Goal: Information Seeking & Learning: Stay updated

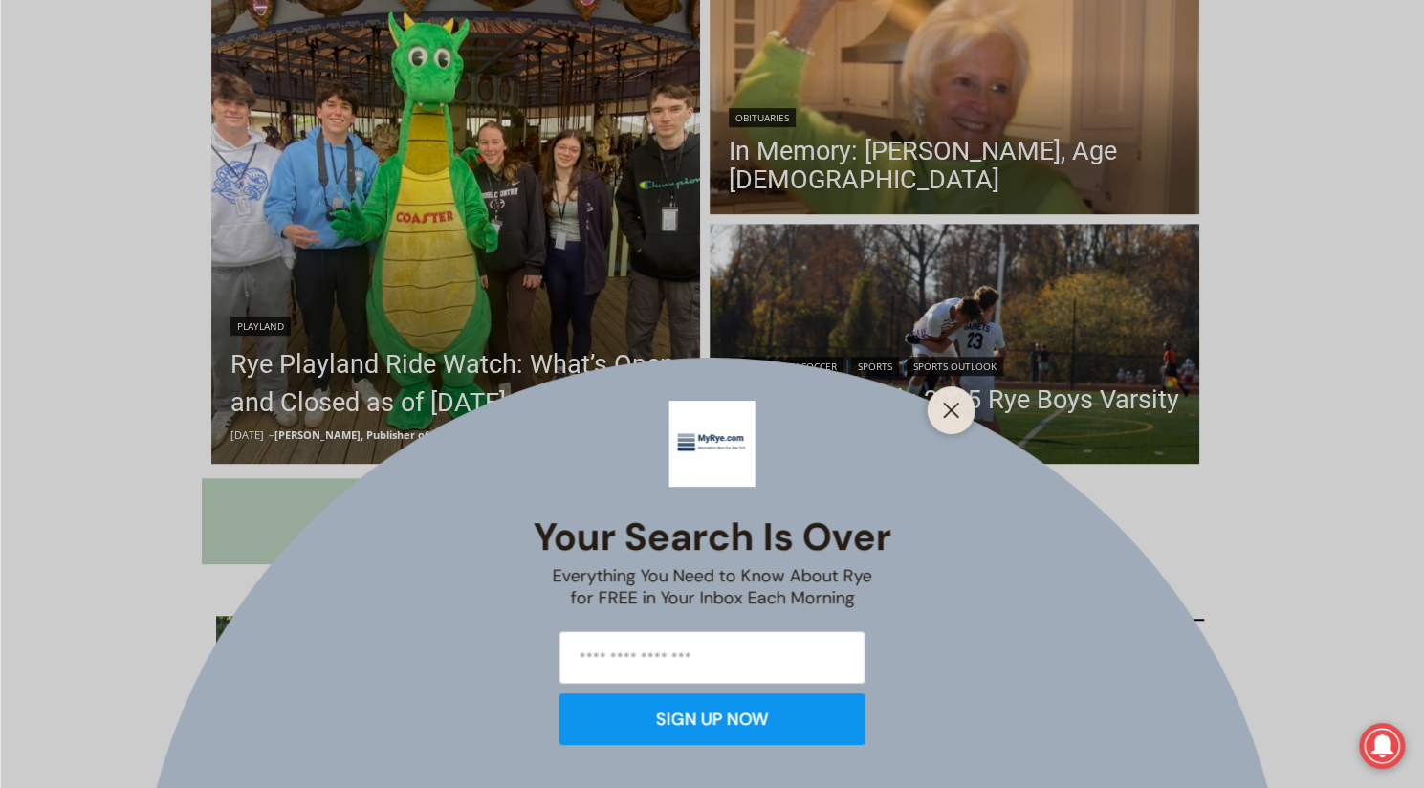
scroll to position [572, 0]
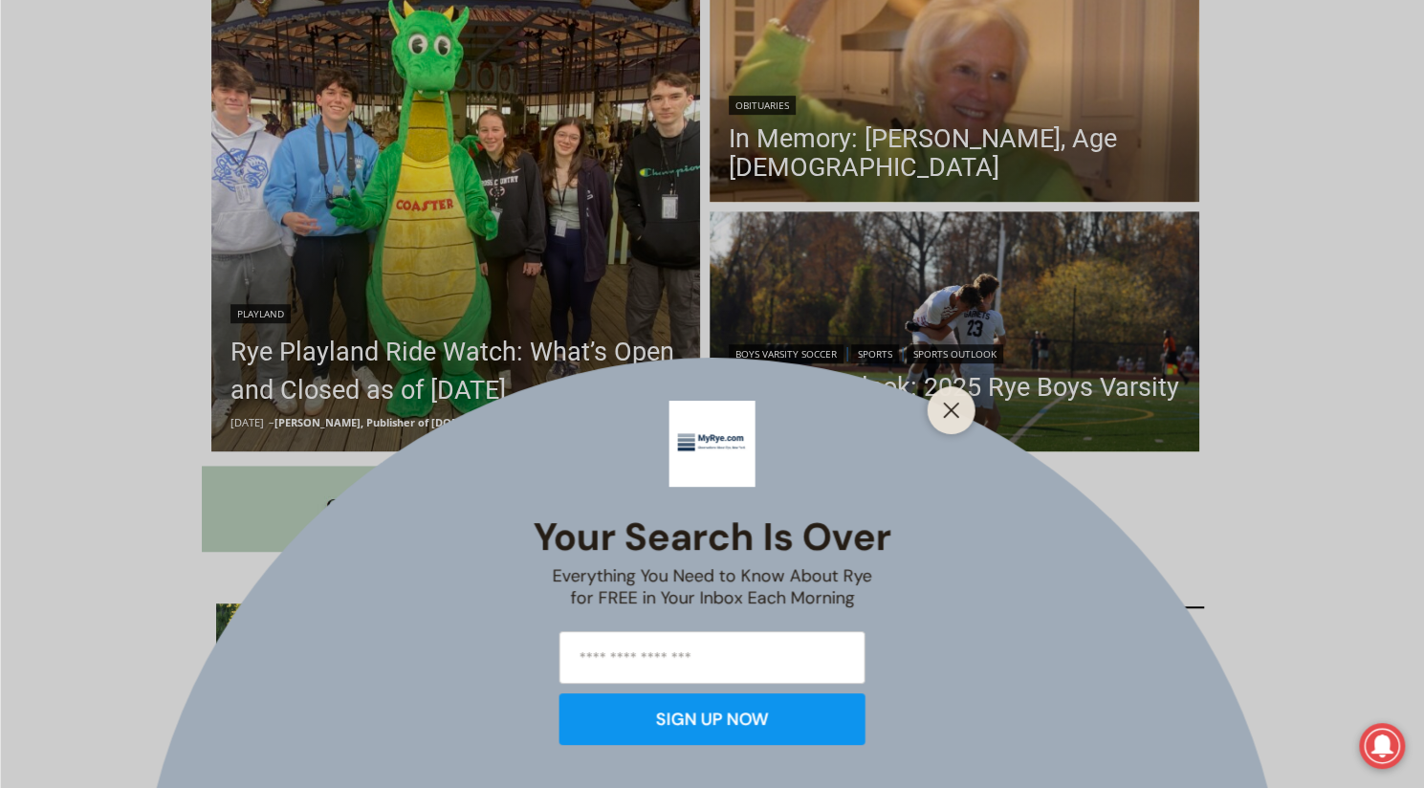
click at [67, 263] on div "Your Search is Over Everything You Need to Know About Rye for FREE in Your Inbo…" at bounding box center [712, 394] width 1424 height 788
click at [933, 414] on div at bounding box center [951, 410] width 48 height 48
click at [945, 412] on icon "Close" at bounding box center [951, 410] width 17 height 17
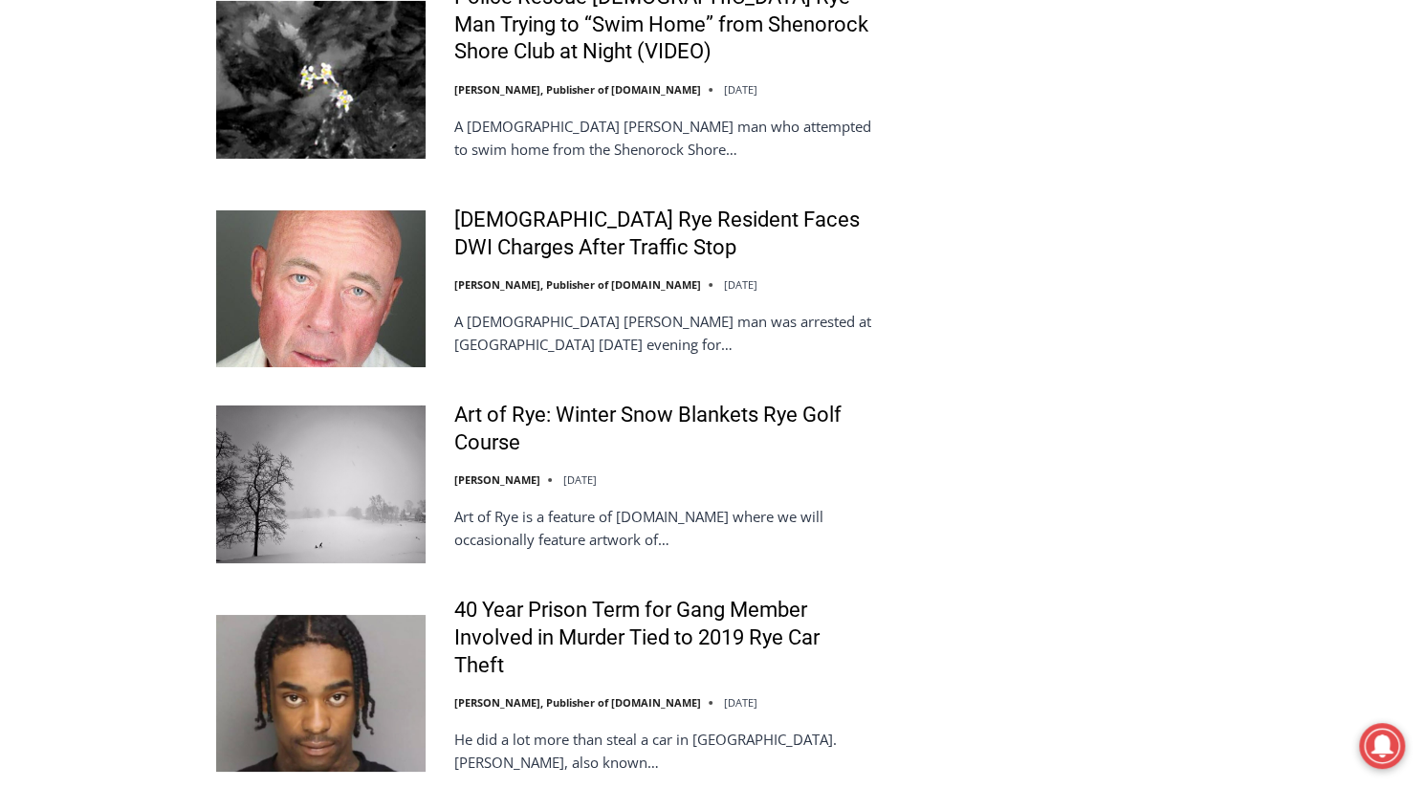
scroll to position [3922, 0]
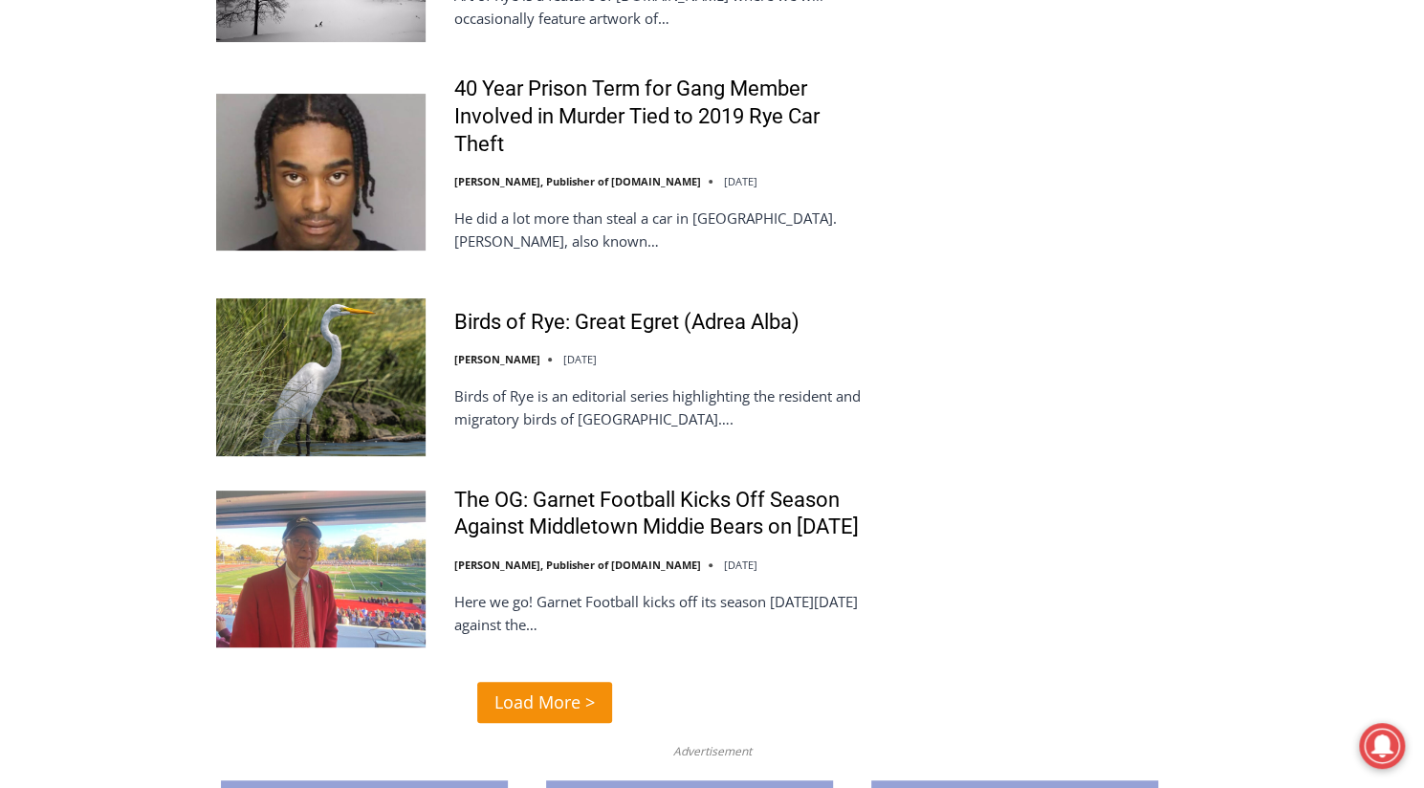
scroll to position [4444, 0]
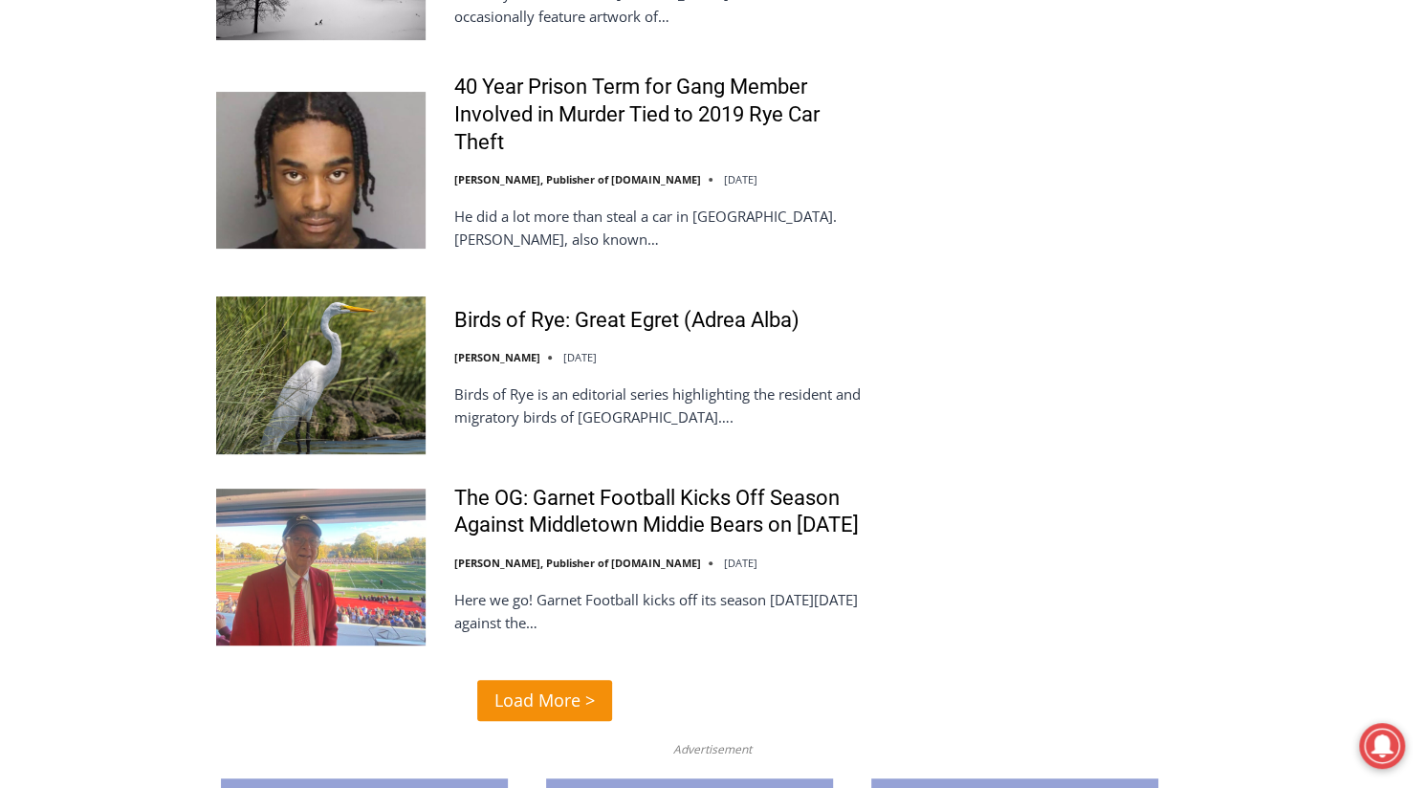
click at [540, 687] on span "Load More >" at bounding box center [544, 701] width 100 height 28
click at [584, 687] on span "Load More >" at bounding box center [544, 701] width 100 height 28
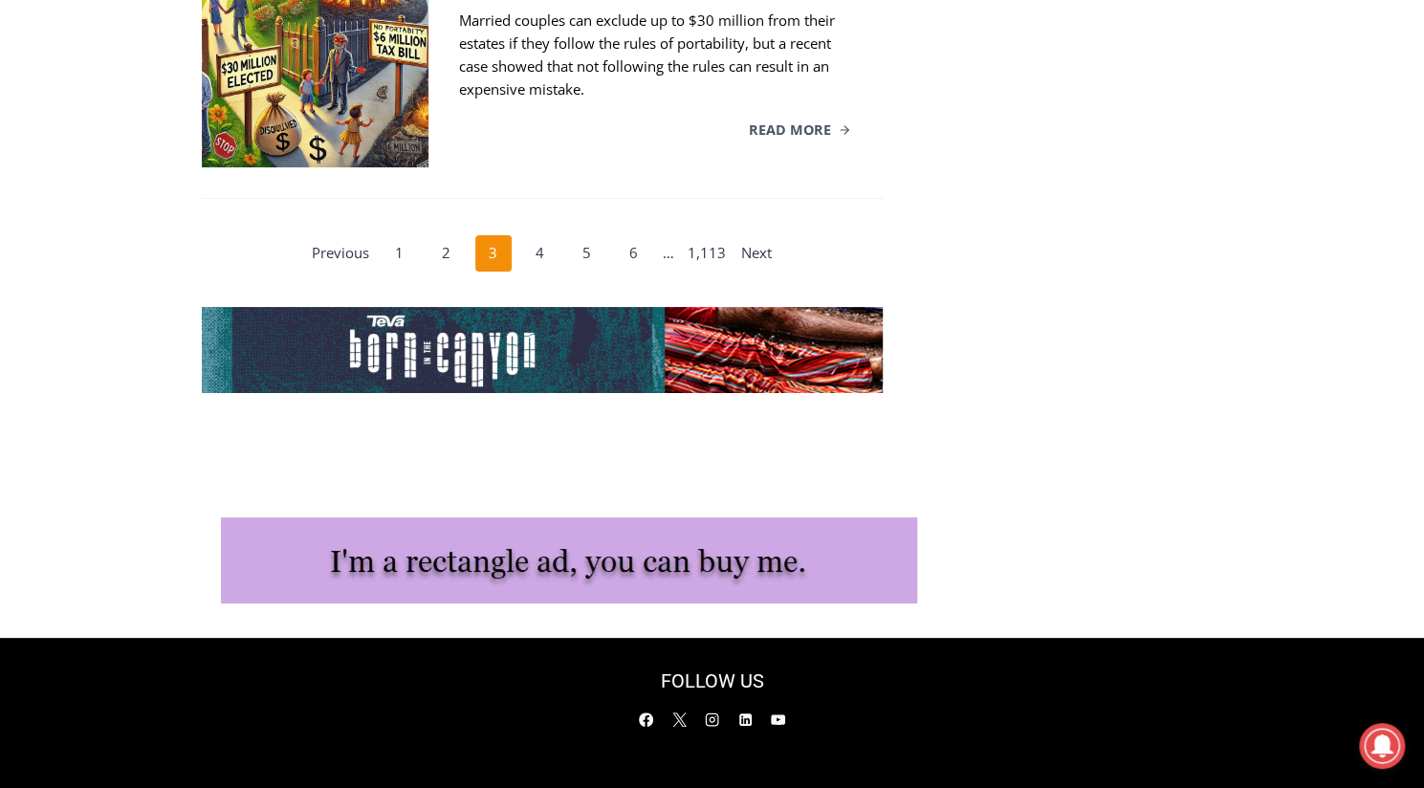
scroll to position [4226, 0]
